Goal: Information Seeking & Learning: Check status

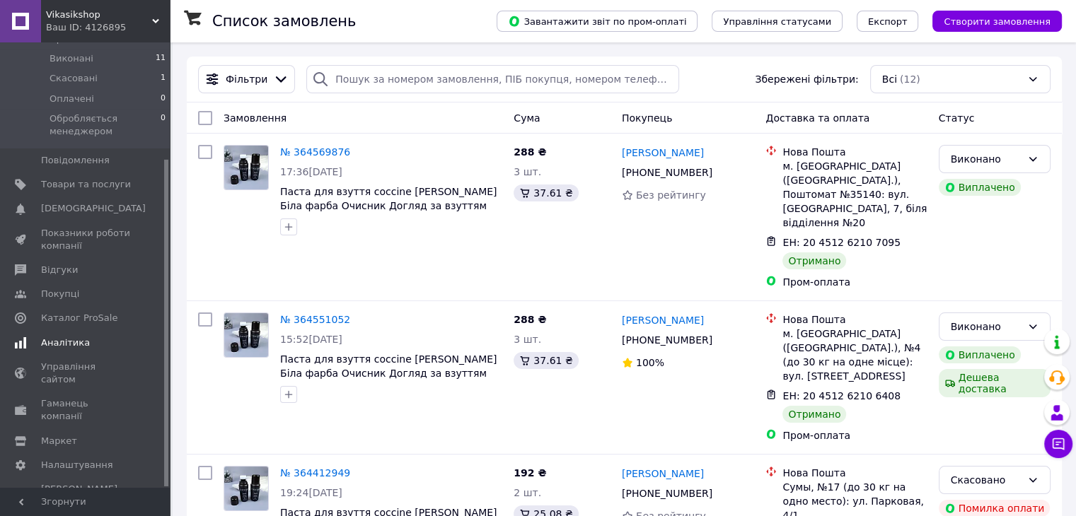
click at [88, 337] on link "Аналітика" at bounding box center [87, 343] width 174 height 24
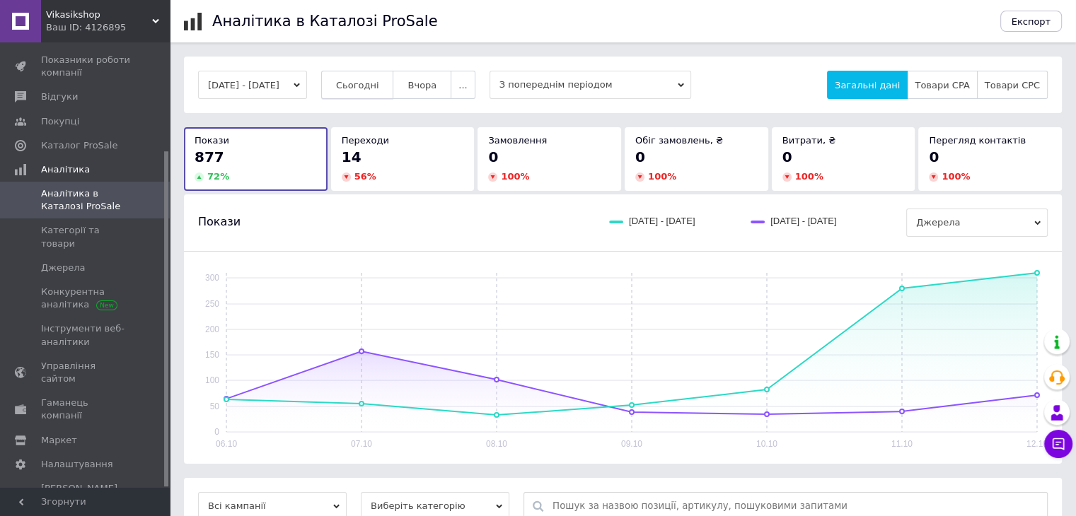
click at [373, 86] on span "Сьогодні" at bounding box center [357, 85] width 43 height 11
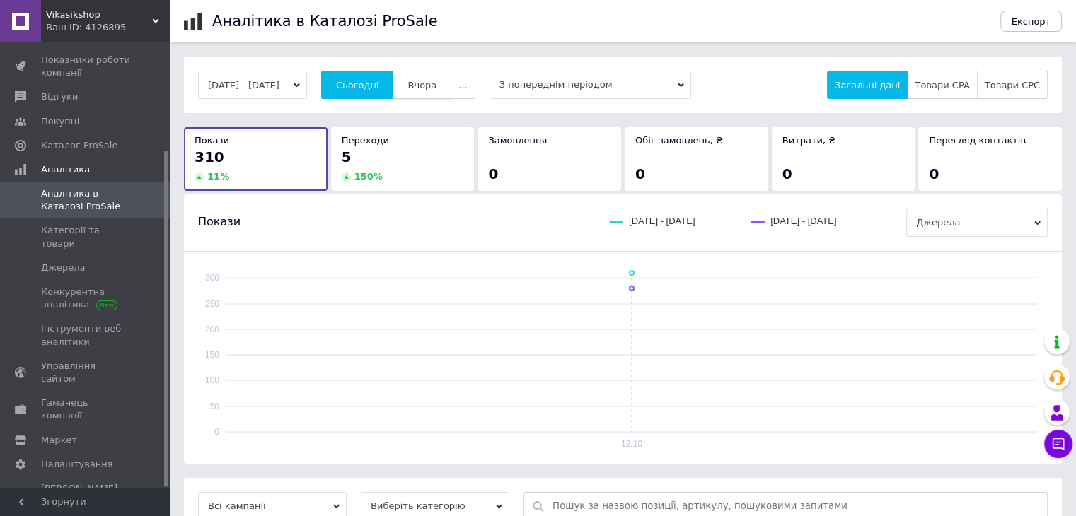
click at [436, 88] on span "Вчора" at bounding box center [421, 85] width 29 height 11
click at [379, 83] on span "Сьогодні" at bounding box center [357, 85] width 43 height 11
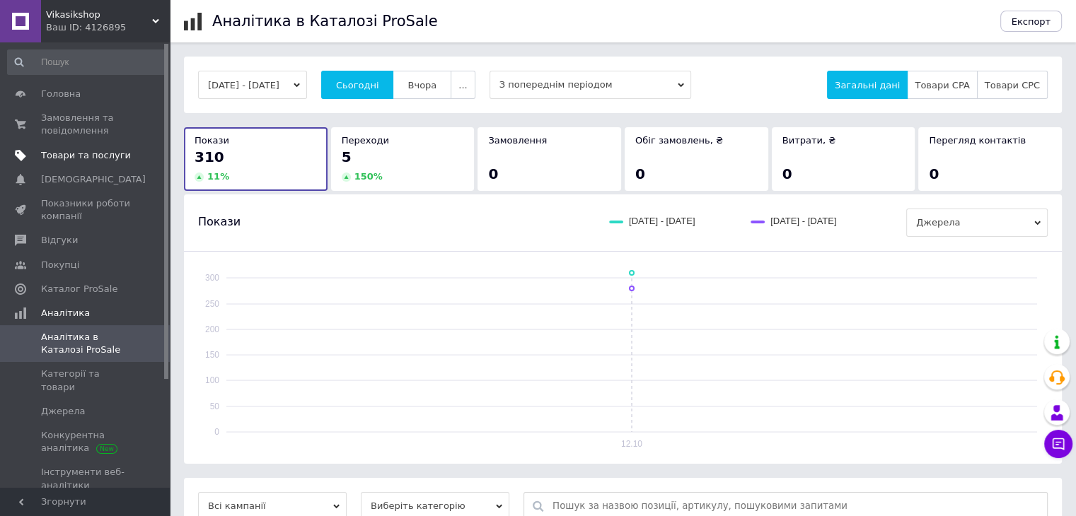
click at [99, 156] on span "Товари та послуги" at bounding box center [86, 155] width 90 height 13
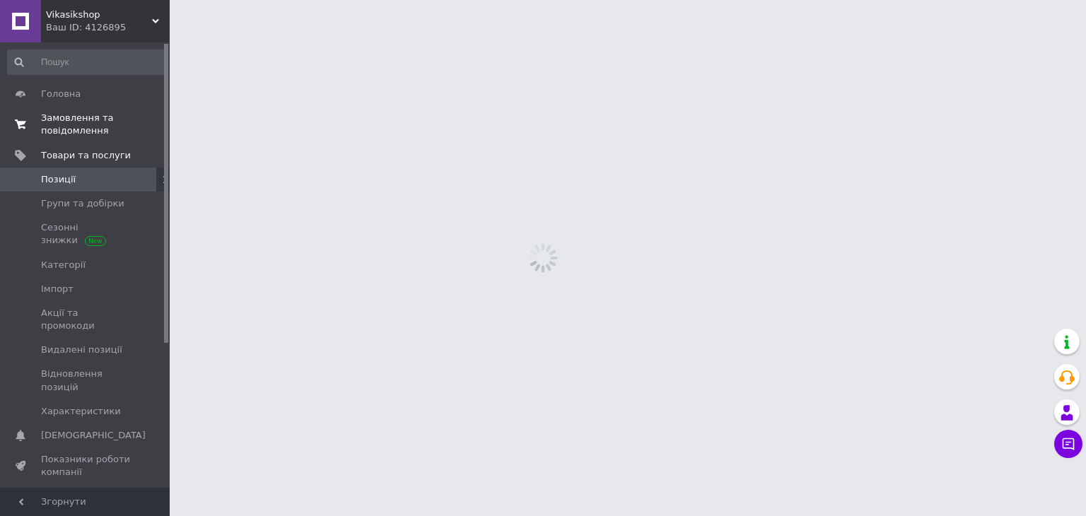
click at [105, 128] on span "Замовлення та повідомлення" at bounding box center [86, 124] width 90 height 25
